Goal: Find specific page/section: Find specific page/section

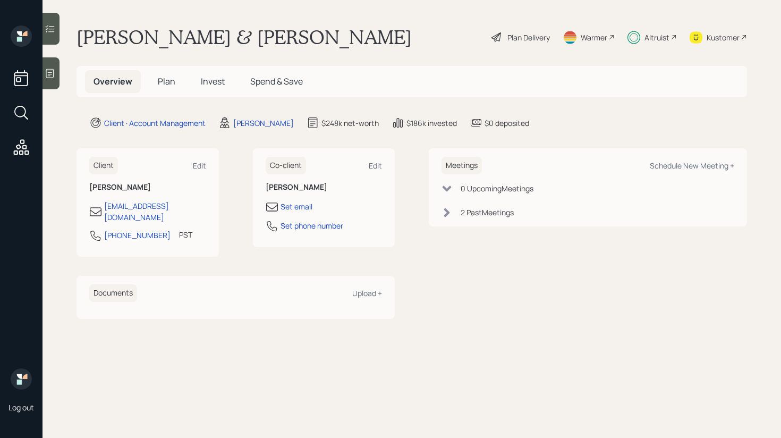
click at [57, 28] on div at bounding box center [51, 29] width 17 height 32
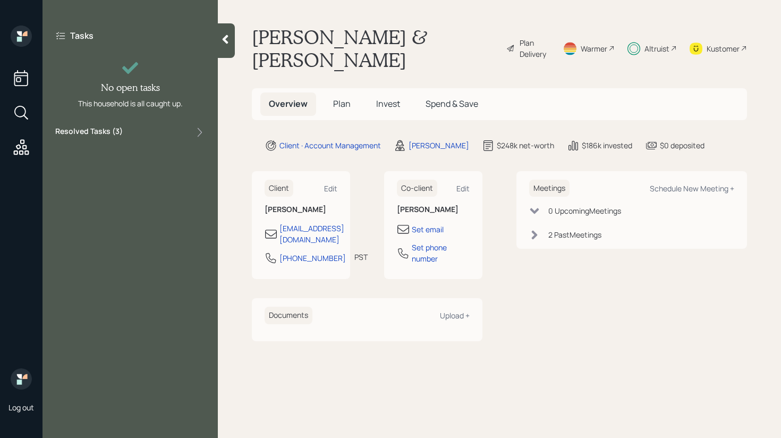
click at [153, 125] on div "Tasks No open tasks This household is all caught up. Resolved Tasks ( 3 )" at bounding box center [130, 84] width 175 height 117
click at [151, 137] on div "Resolved Tasks ( 3 )" at bounding box center [130, 132] width 150 height 13
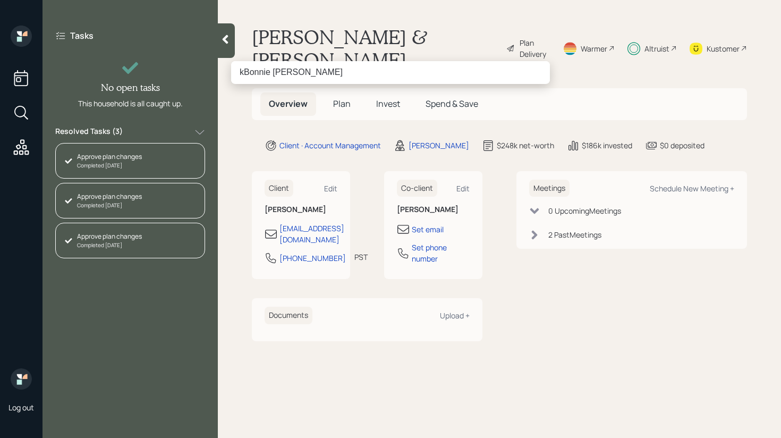
click at [244, 70] on input "kBonnie [PERSON_NAME]" at bounding box center [390, 72] width 319 height 22
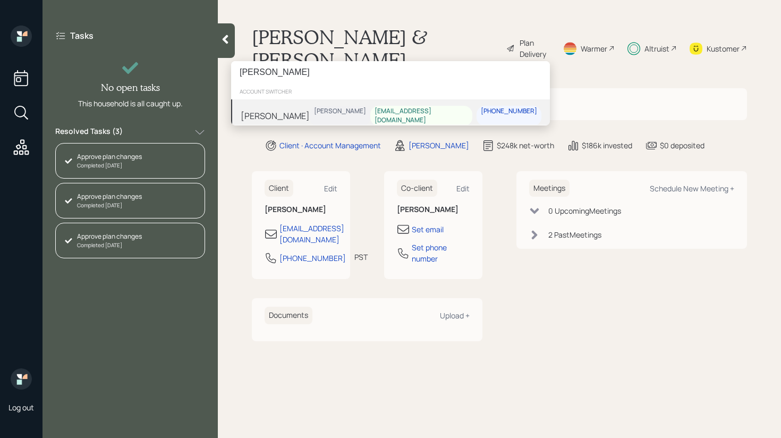
type input "[PERSON_NAME]"
click at [272, 117] on div "[PERSON_NAME]" at bounding box center [275, 116] width 69 height 13
